Goal: Check status: Check status

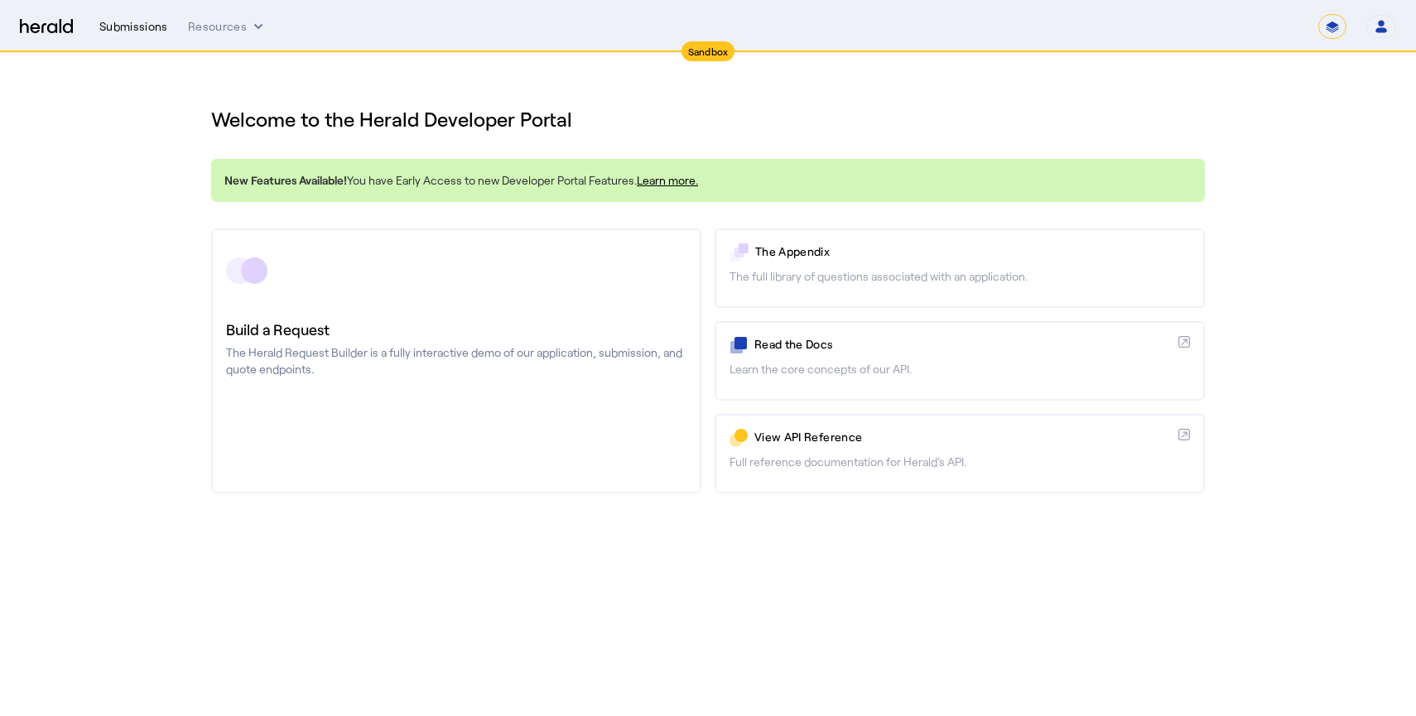
click at [156, 27] on div "Submissions" at bounding box center [133, 26] width 69 height 17
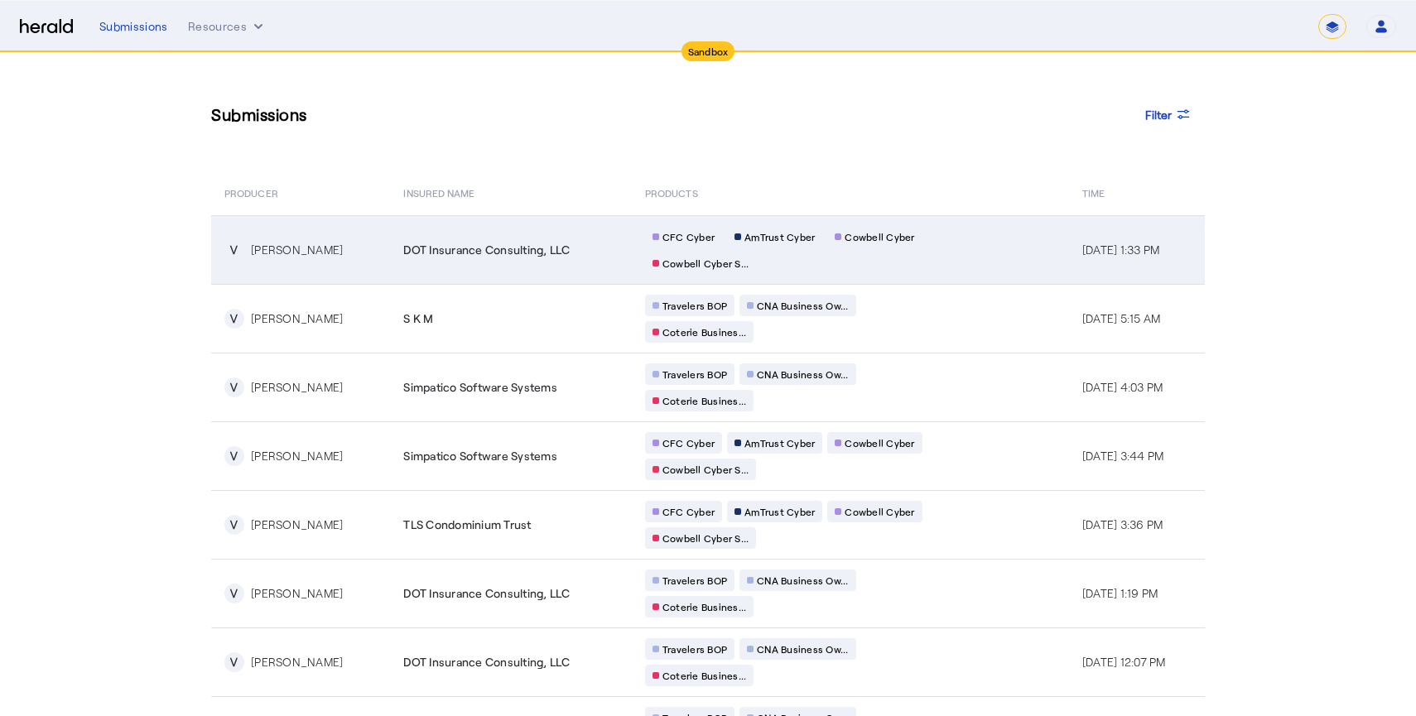
click at [987, 245] on td "CFC Cyber AmTrust Cyber Cowbell Cyber Cowbell Cyber S..." at bounding box center [850, 249] width 437 height 69
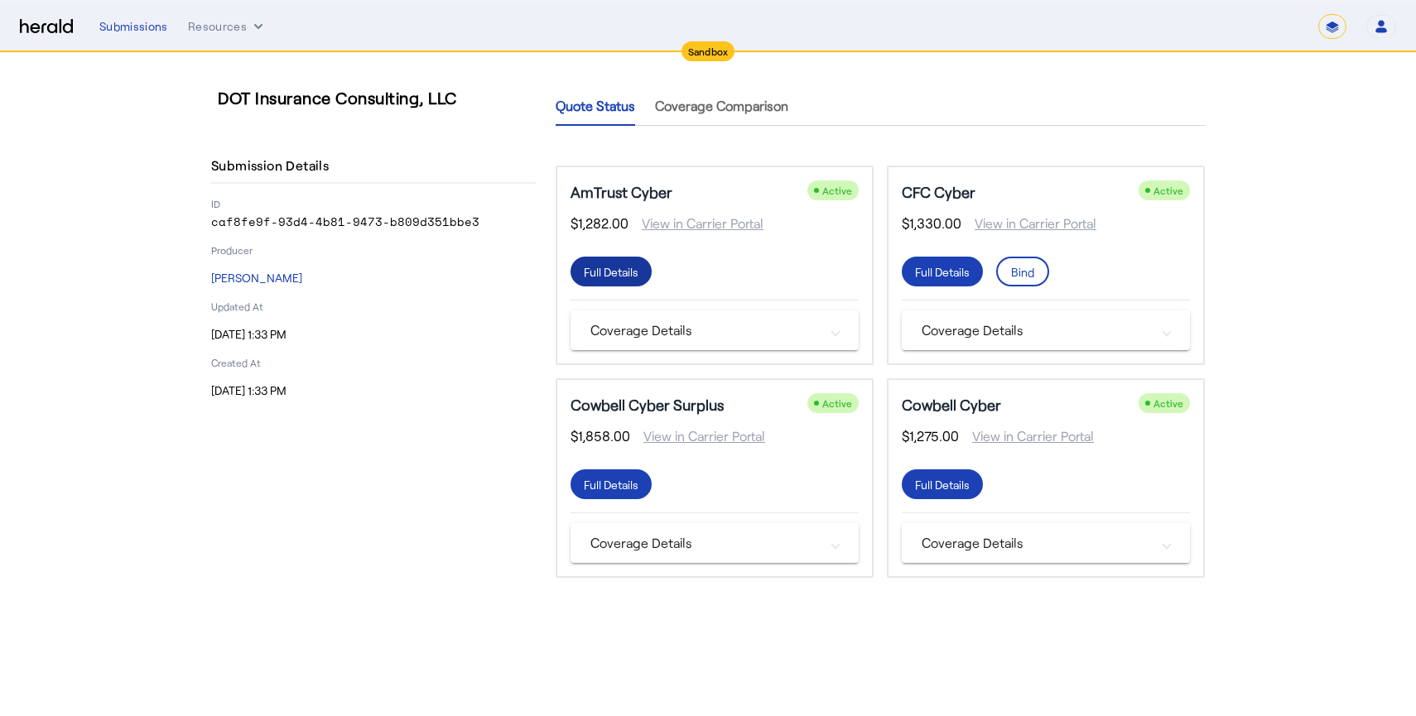
click at [627, 278] on div "Full Details" at bounding box center [611, 271] width 55 height 17
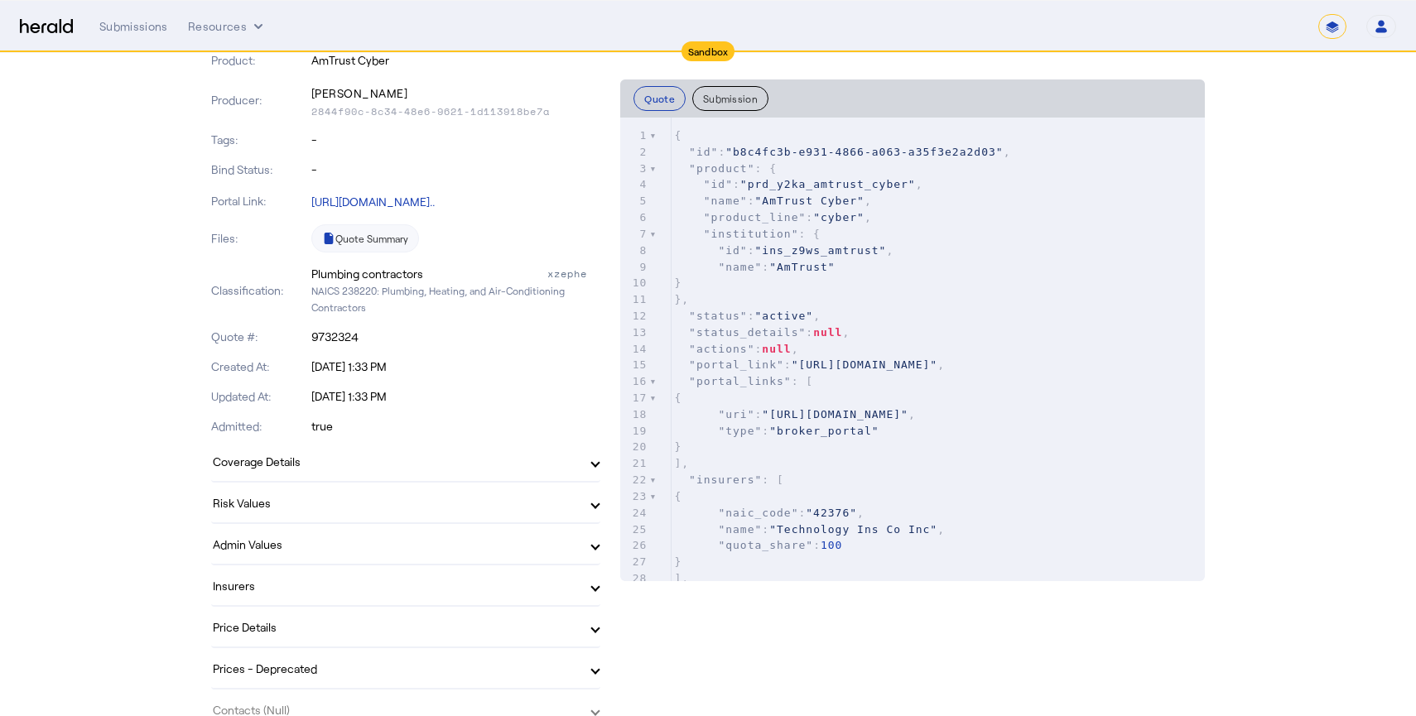
scroll to position [156, 0]
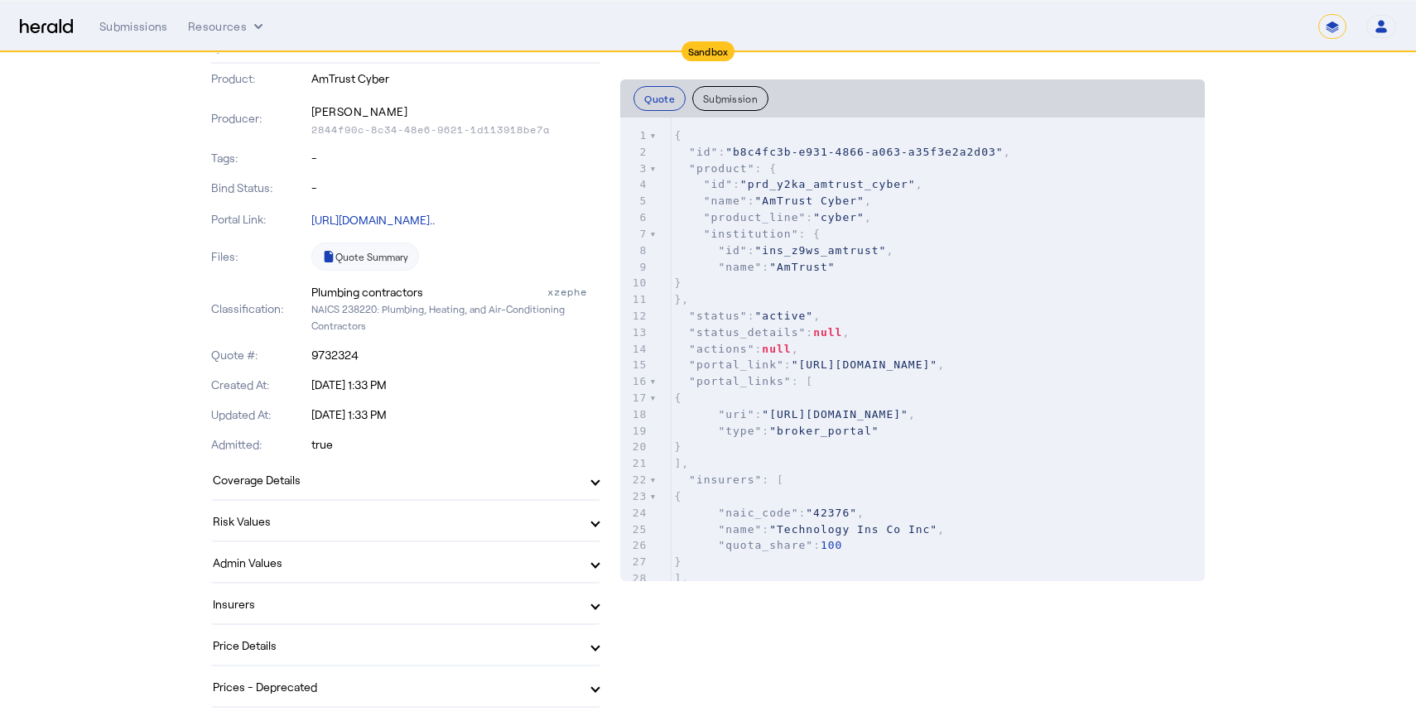
click at [494, 479] on mat-panel-title "Coverage Details" at bounding box center [396, 479] width 366 height 17
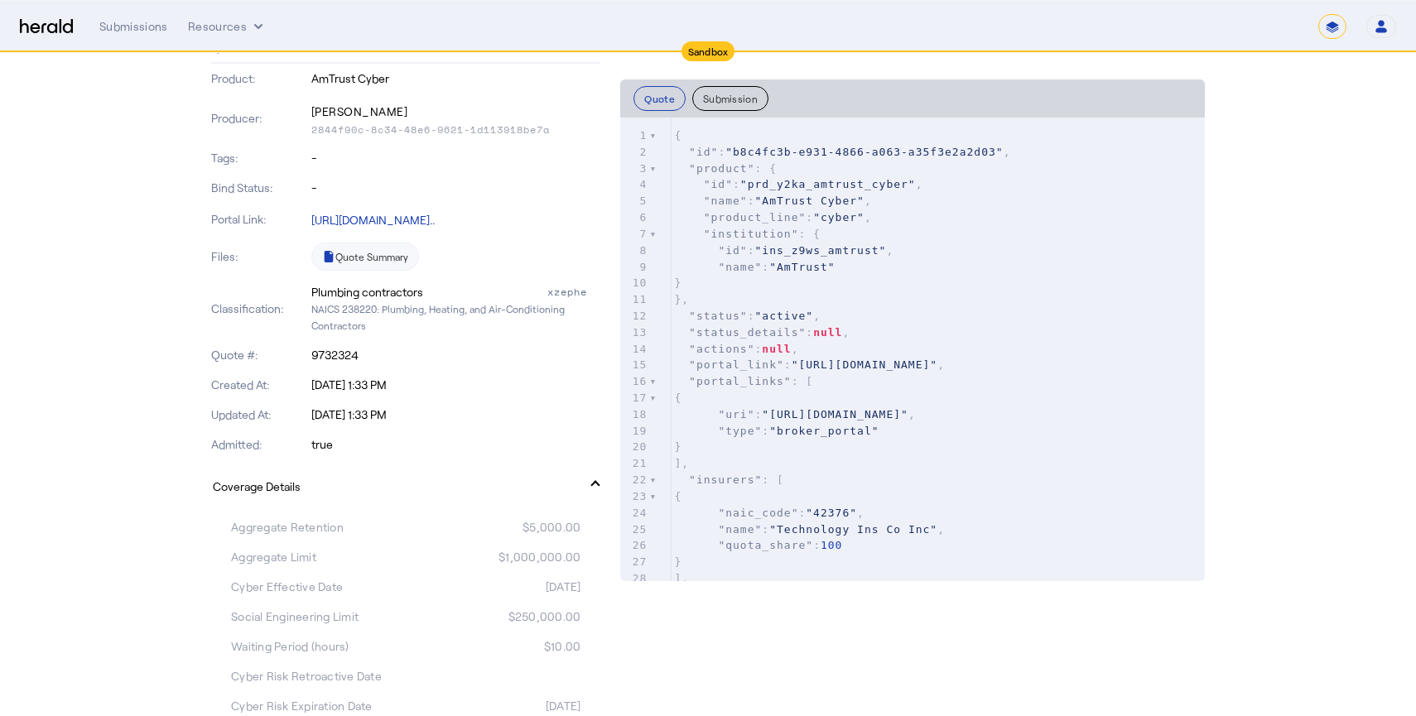
scroll to position [0, 0]
